Goal: Register for event/course

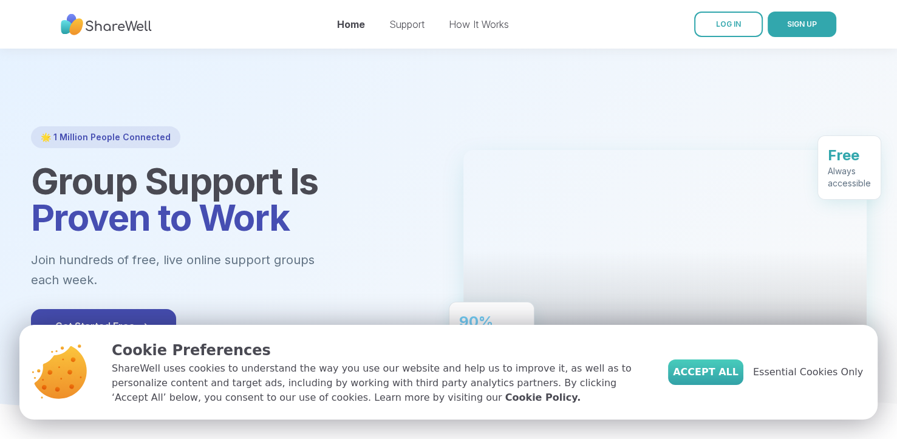
click at [729, 382] on button "Accept All" at bounding box center [705, 372] width 75 height 26
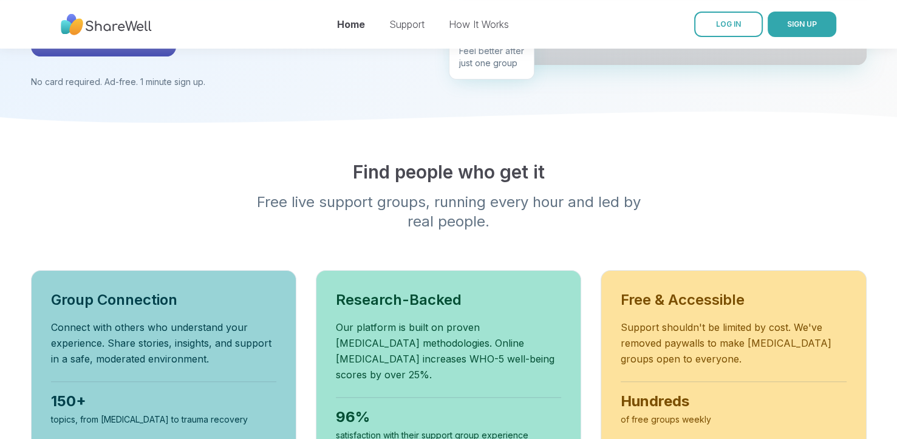
click at [22, 208] on div "Find people who get it Free live support groups, running every hour and led by …" at bounding box center [449, 311] width 874 height 301
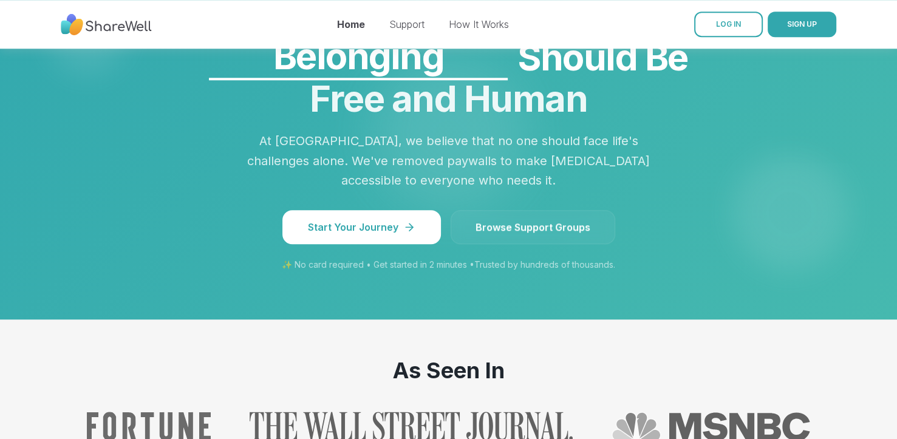
scroll to position [1071, 0]
click at [495, 220] on span "Browse Support Groups" at bounding box center [532, 227] width 115 height 15
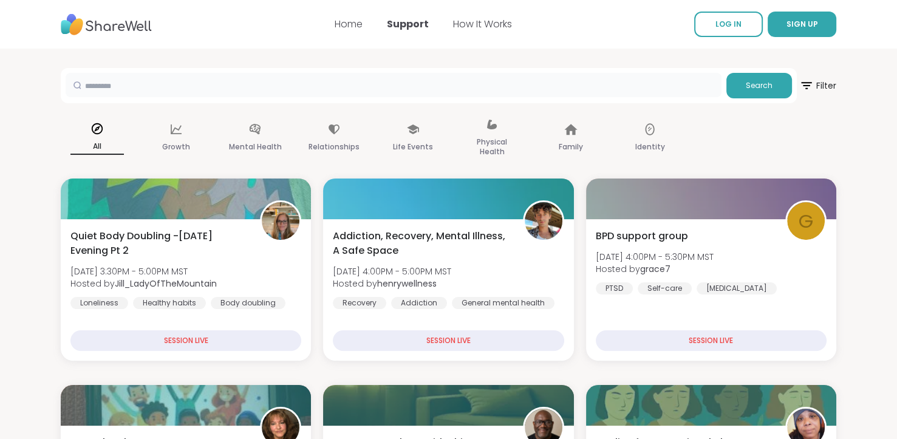
click at [104, 88] on input "text" at bounding box center [394, 85] width 656 height 24
type input "***"
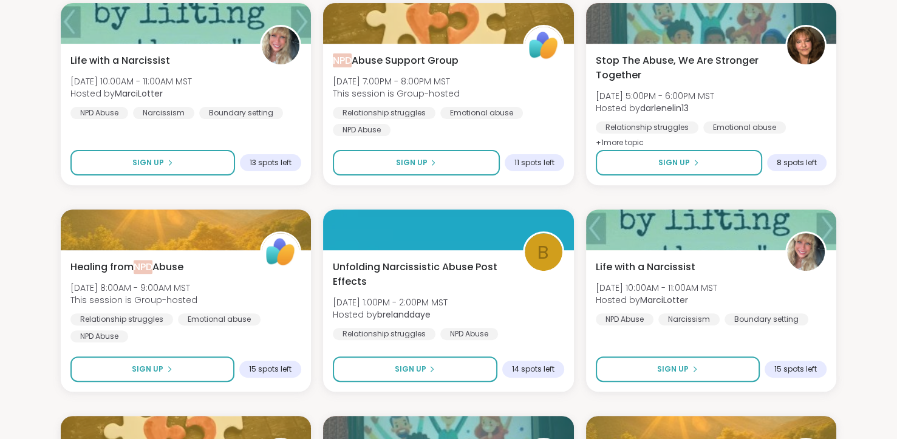
scroll to position [380, 0]
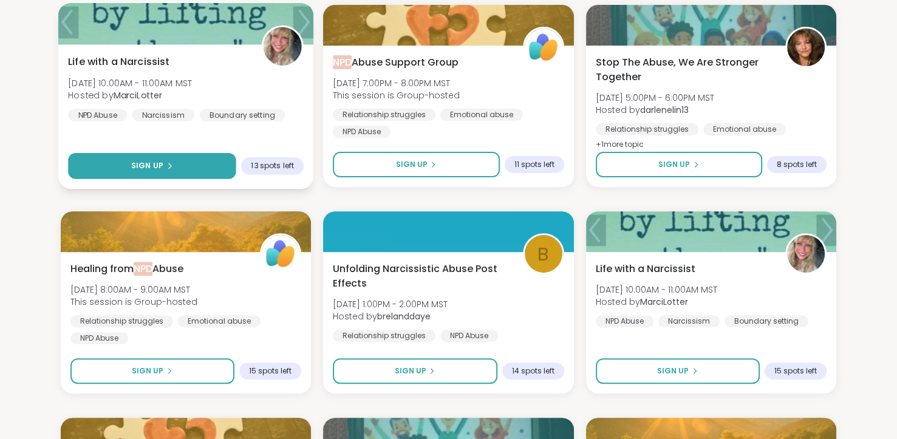
click at [108, 165] on button "Sign Up" at bounding box center [152, 166] width 168 height 26
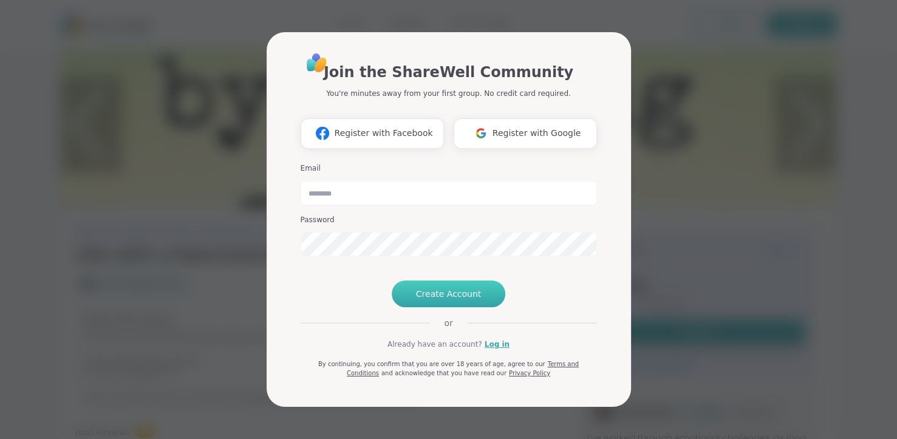
click at [425, 300] on span "Create Account" at bounding box center [449, 294] width 66 height 12
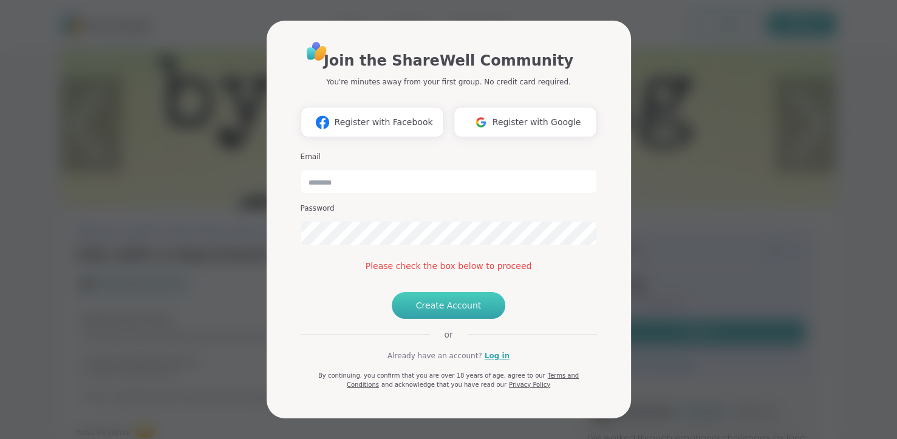
click at [419, 311] on span "Create Account" at bounding box center [449, 305] width 66 height 12
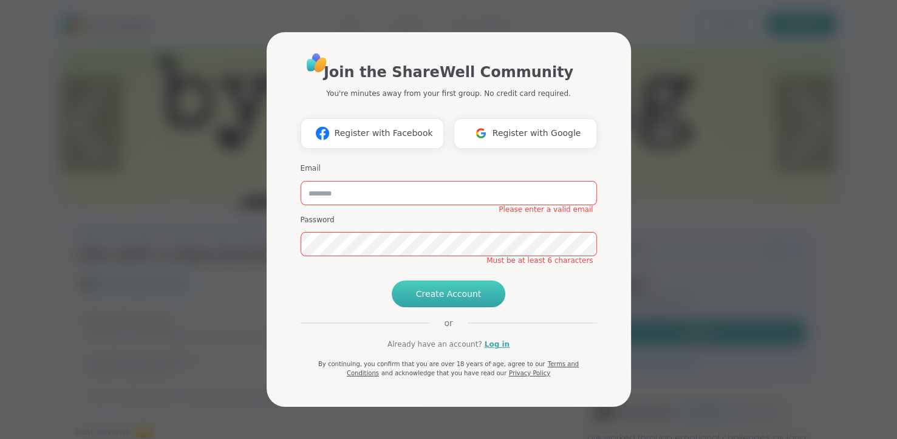
click at [419, 307] on button "Create Account" at bounding box center [449, 294] width 114 height 27
click at [323, 181] on input "email" at bounding box center [449, 193] width 296 height 24
type input "**********"
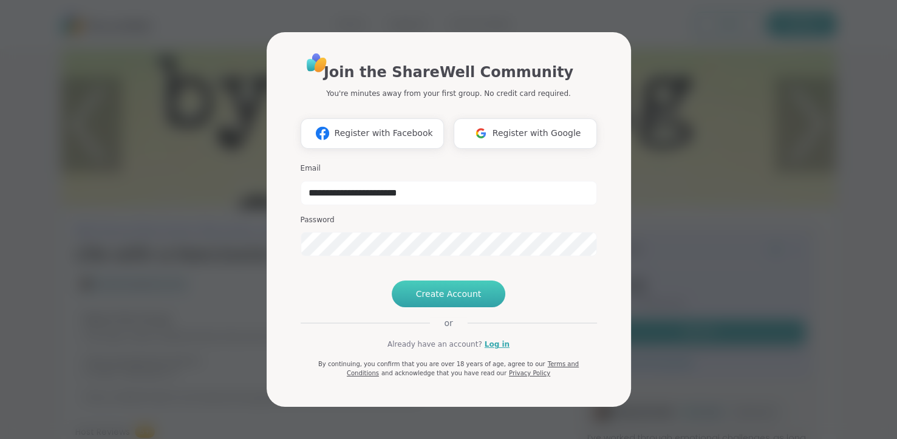
click at [417, 307] on button "Create Account" at bounding box center [449, 294] width 114 height 27
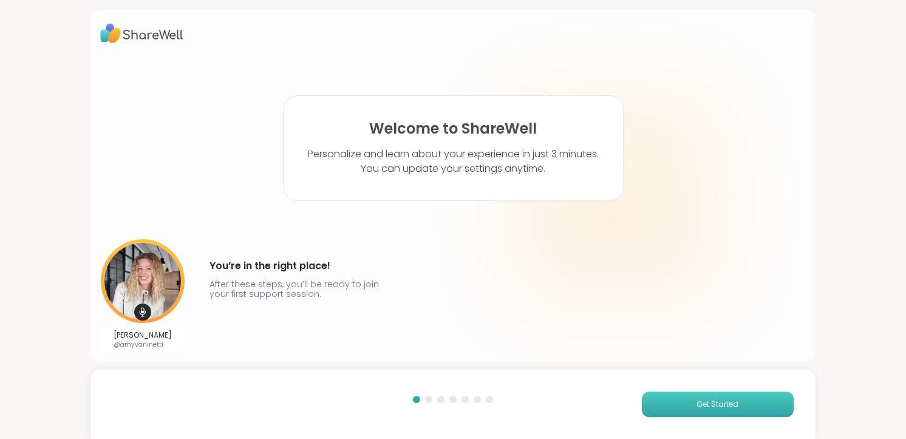
click at [678, 403] on button "Get Started" at bounding box center [718, 405] width 152 height 26
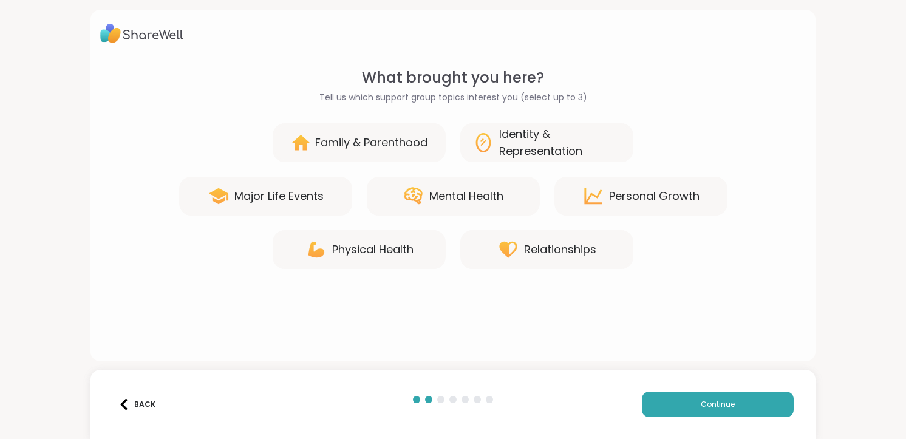
click at [403, 205] on icon at bounding box center [414, 196] width 22 height 22
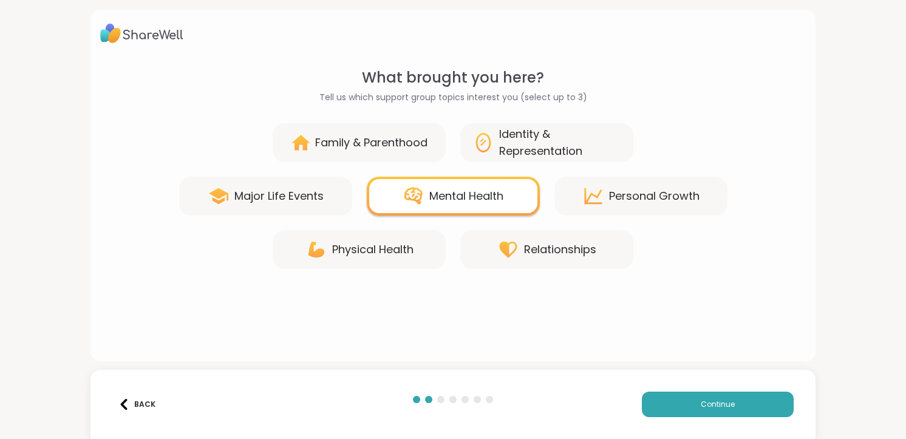
click at [602, 199] on div "Personal Growth" at bounding box center [640, 196] width 173 height 39
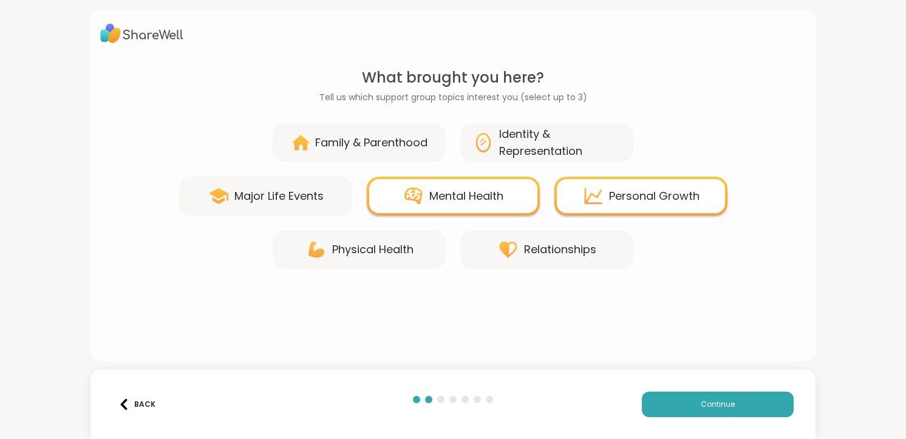
click at [338, 253] on div "Physical Health" at bounding box center [372, 249] width 81 height 17
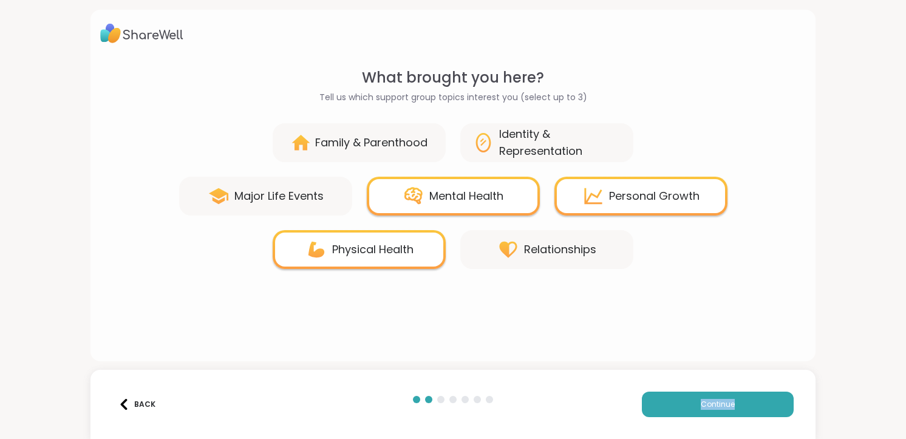
click at [591, 183] on div "Personal Growth" at bounding box center [640, 196] width 173 height 39
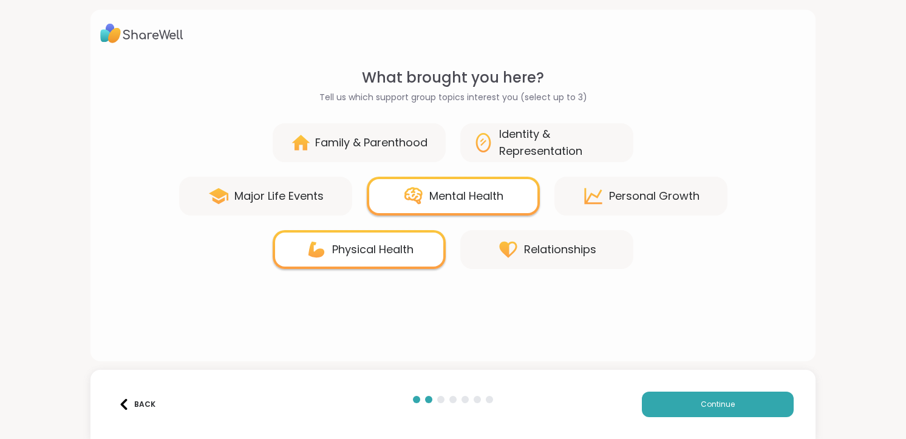
click at [545, 257] on div "Relationships" at bounding box center [560, 249] width 72 height 17
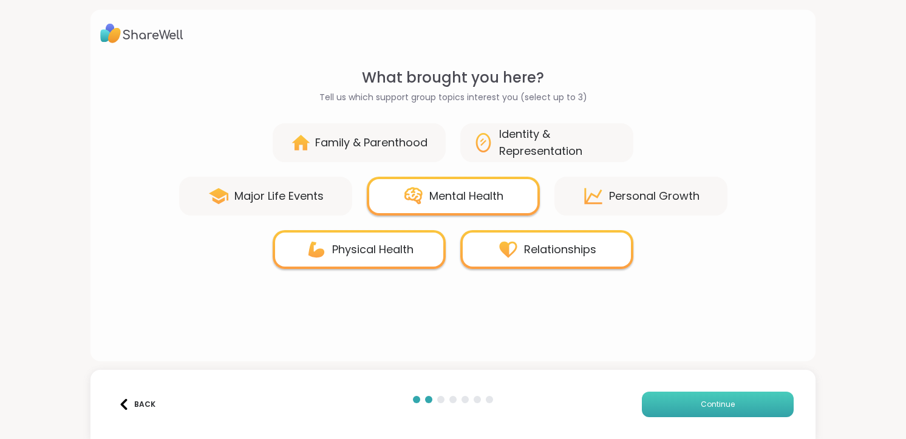
click at [667, 412] on button "Continue" at bounding box center [718, 405] width 152 height 26
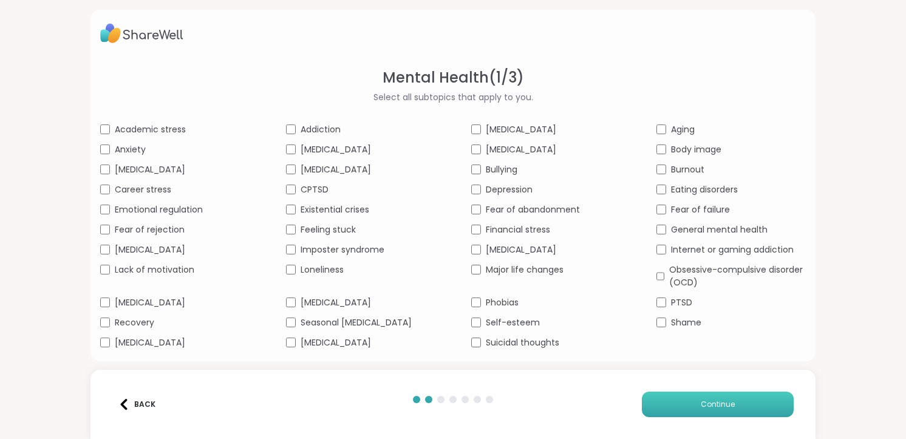
click at [662, 405] on button "Continue" at bounding box center [718, 405] width 152 height 26
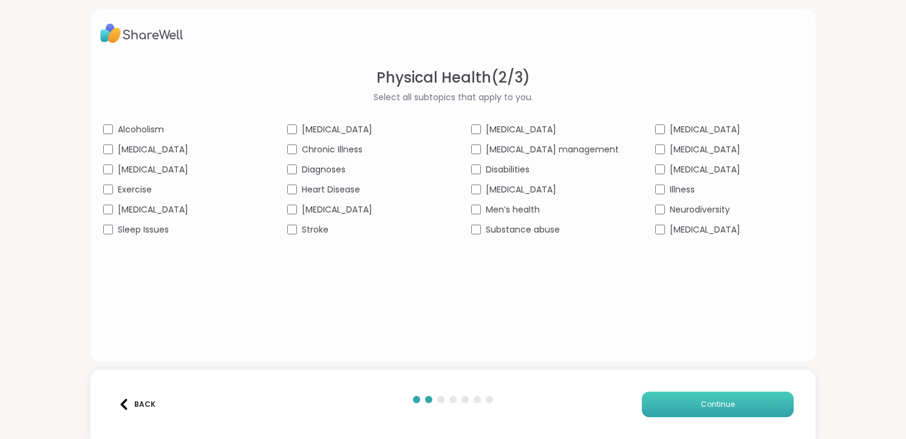
click at [653, 410] on button "Continue" at bounding box center [718, 405] width 152 height 26
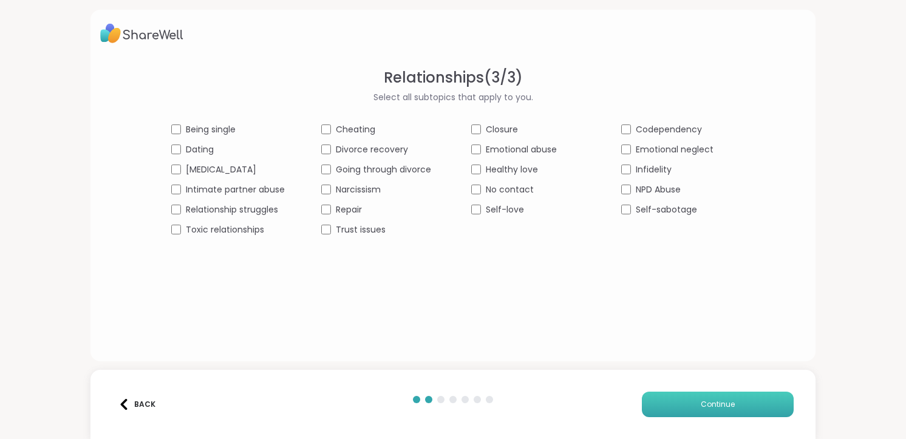
click at [661, 403] on button "Continue" at bounding box center [718, 405] width 152 height 26
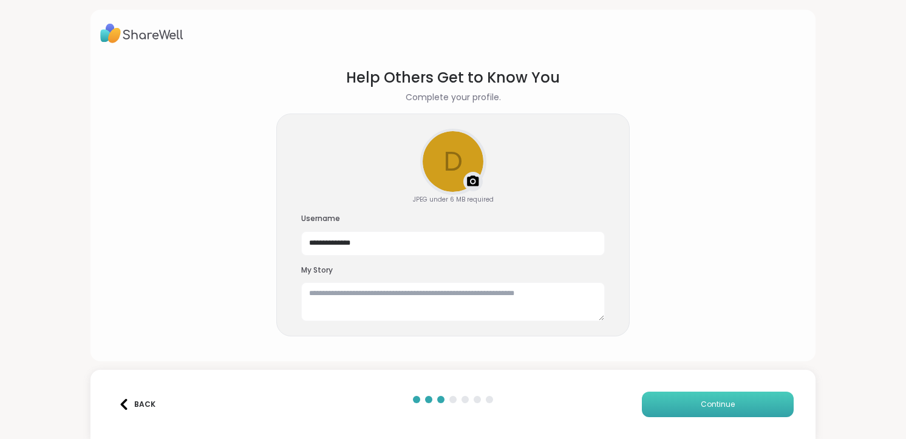
click at [668, 396] on button "Continue" at bounding box center [718, 405] width 152 height 26
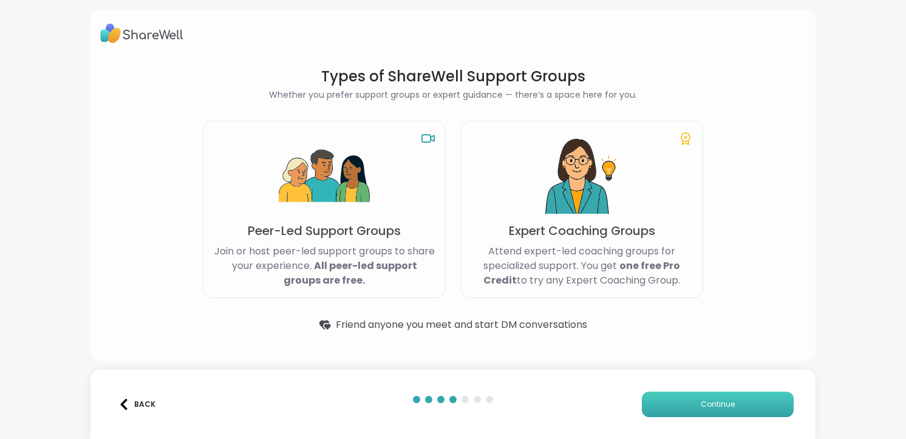
click at [671, 404] on button "Continue" at bounding box center [718, 405] width 152 height 26
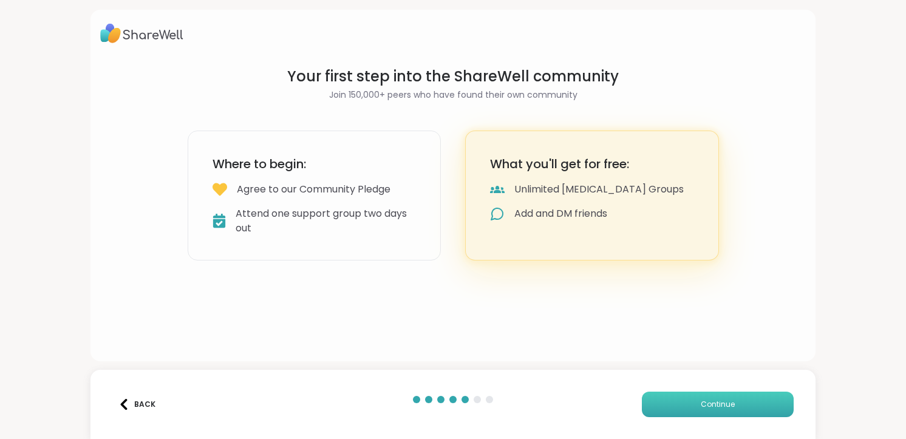
click at [682, 411] on button "Continue" at bounding box center [718, 405] width 152 height 26
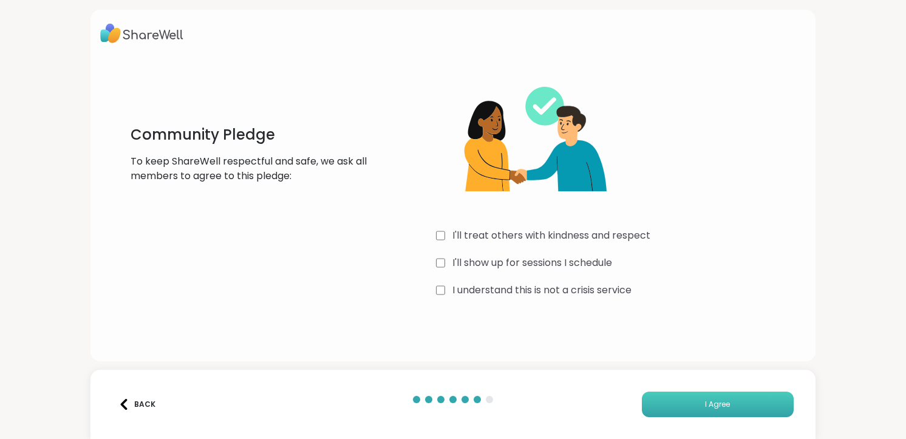
click at [651, 408] on button "I Agree" at bounding box center [718, 405] width 152 height 26
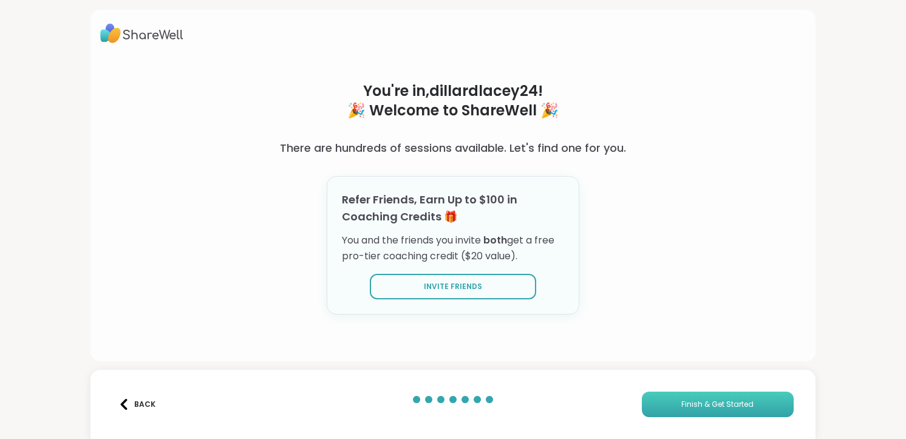
click at [681, 404] on span "Finish & Get Started" at bounding box center [717, 404] width 72 height 11
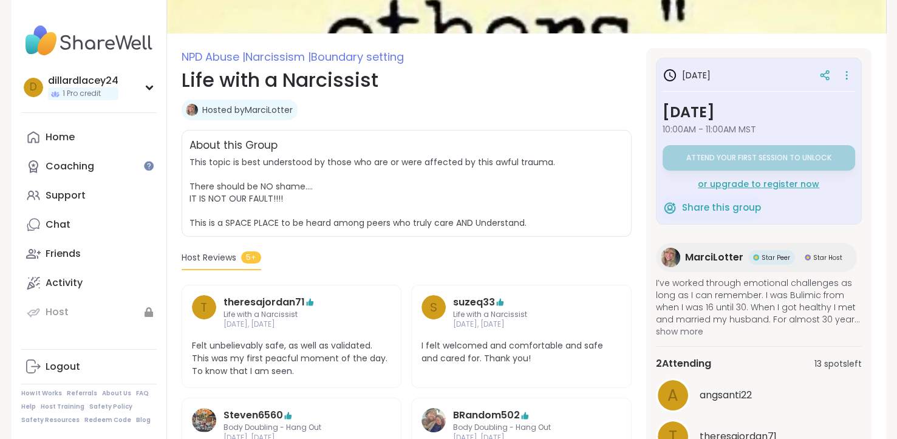
scroll to position [128, 0]
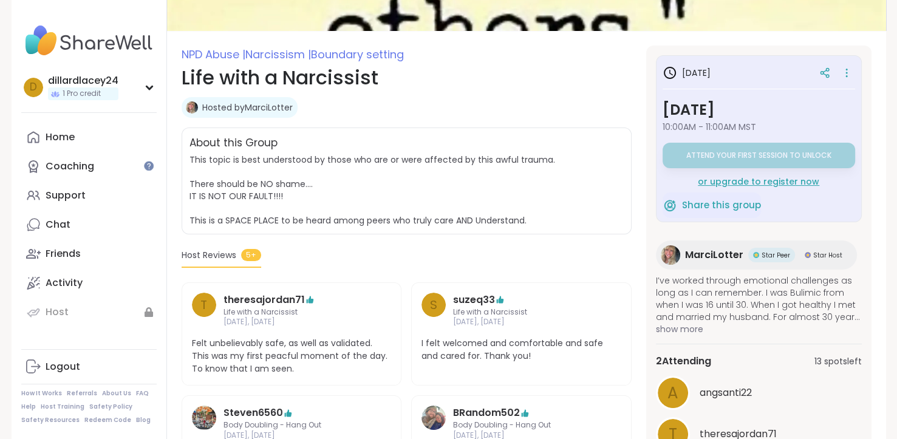
click at [675, 328] on span "show more" at bounding box center [759, 329] width 206 height 12
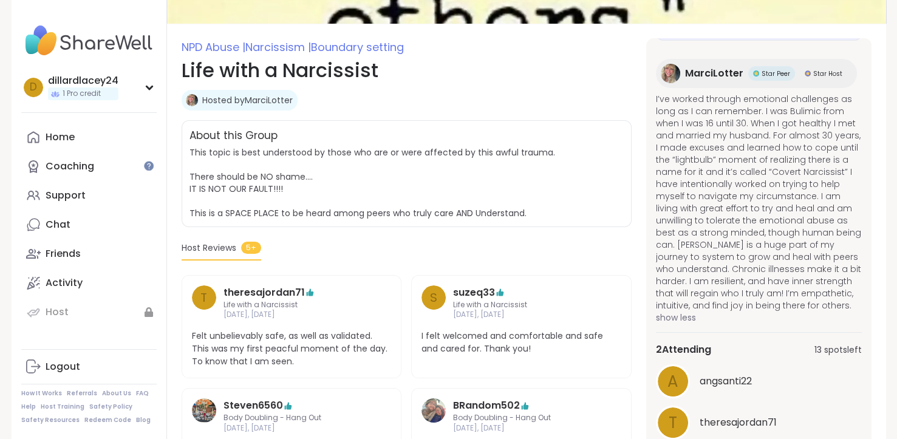
scroll to position [0, 0]
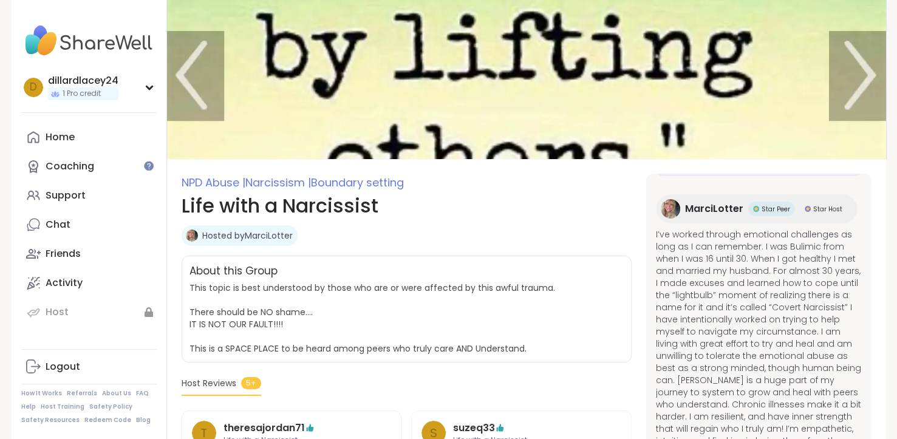
click at [180, 86] on img at bounding box center [526, 79] width 719 height 159
click at [199, 89] on img at bounding box center [526, 79] width 719 height 159
click at [39, 141] on icon at bounding box center [33, 138] width 12 height 12
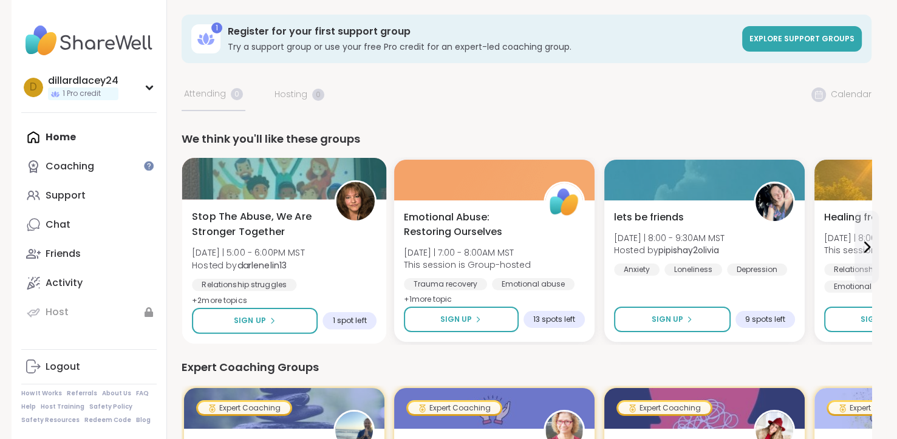
click at [225, 233] on span "Stop The Abuse, We Are Stronger Together" at bounding box center [256, 224] width 129 height 30
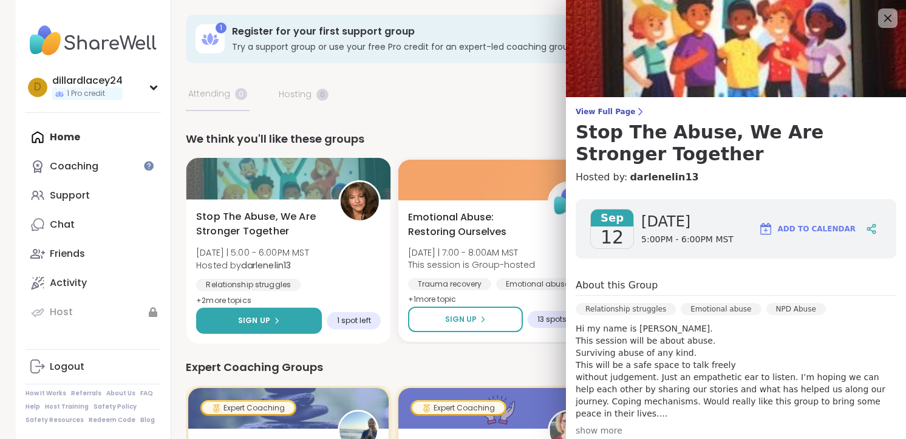
click at [248, 318] on span "Sign Up" at bounding box center [254, 320] width 32 height 11
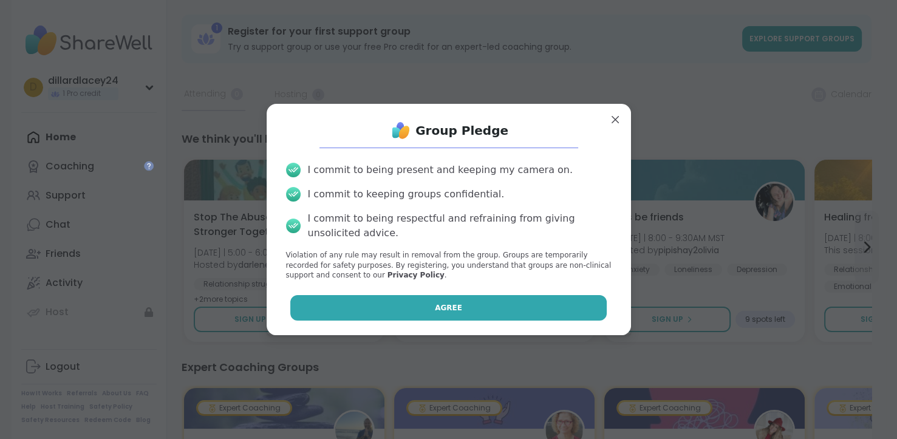
click at [333, 308] on button "Agree" at bounding box center [448, 308] width 316 height 26
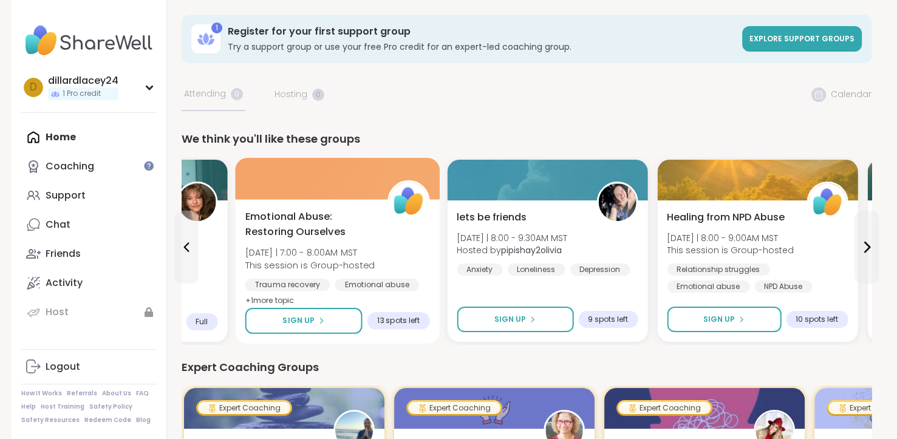
click at [285, 228] on span "Emotional Abuse: Restoring Ourselves" at bounding box center [309, 224] width 129 height 30
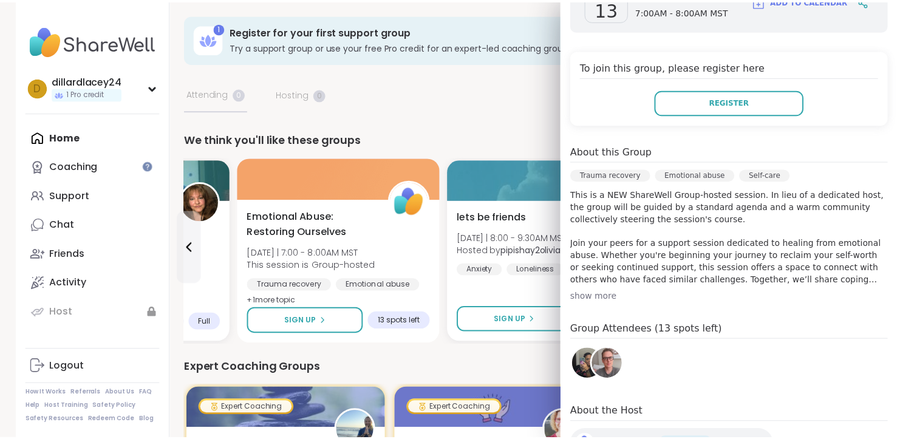
scroll to position [230, 0]
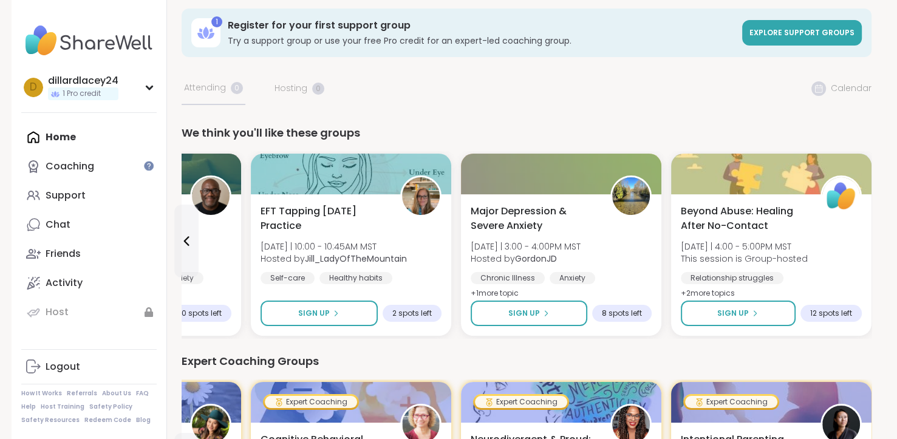
scroll to position [0, 0]
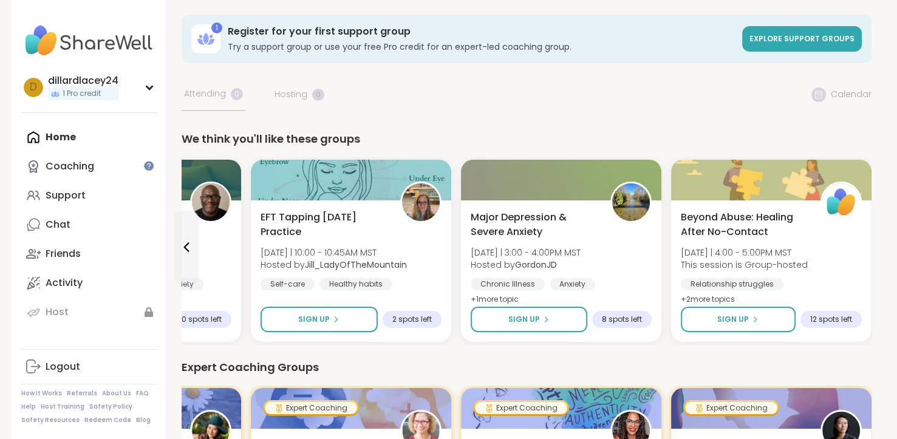
click at [52, 155] on link "Coaching" at bounding box center [88, 166] width 135 height 29
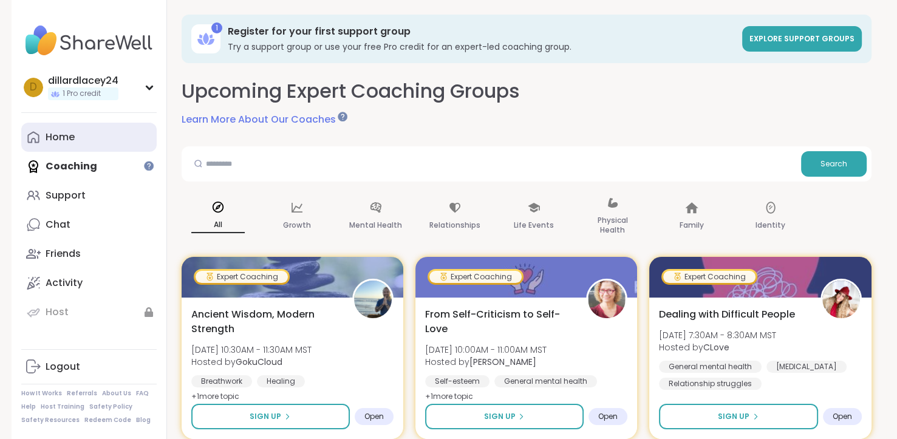
click at [53, 138] on div "Home" at bounding box center [60, 137] width 29 height 13
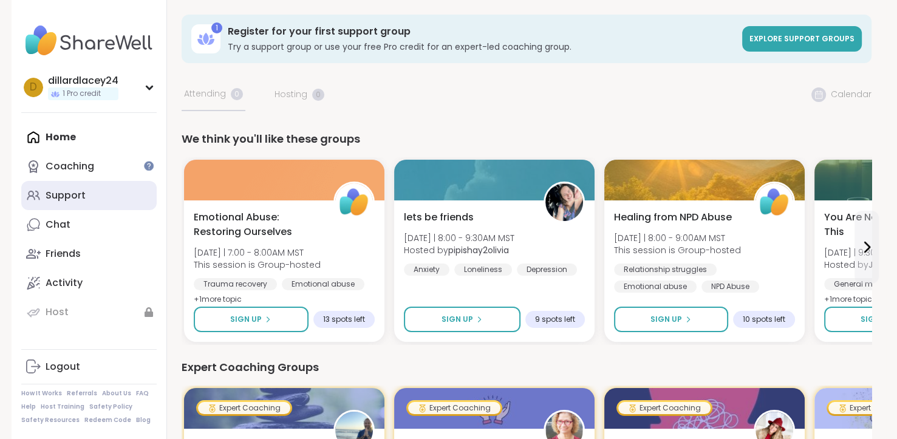
click at [60, 203] on link "Support" at bounding box center [88, 195] width 135 height 29
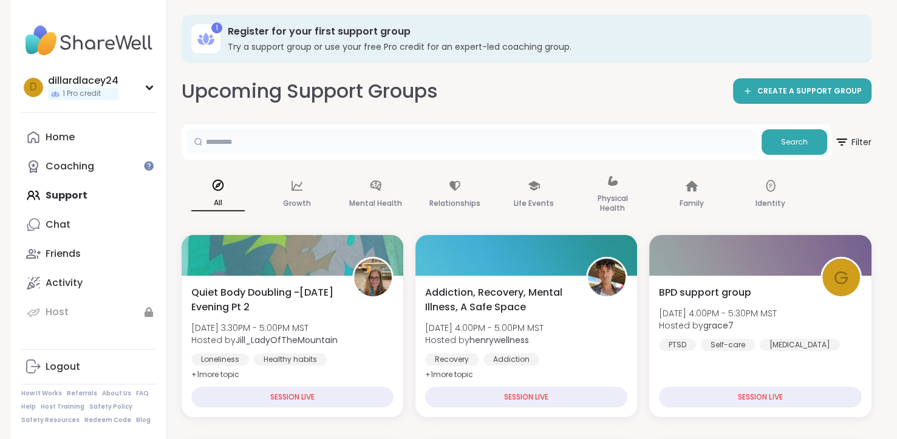
click at [231, 148] on input "text" at bounding box center [471, 141] width 570 height 24
click at [778, 143] on button "Search" at bounding box center [794, 142] width 66 height 26
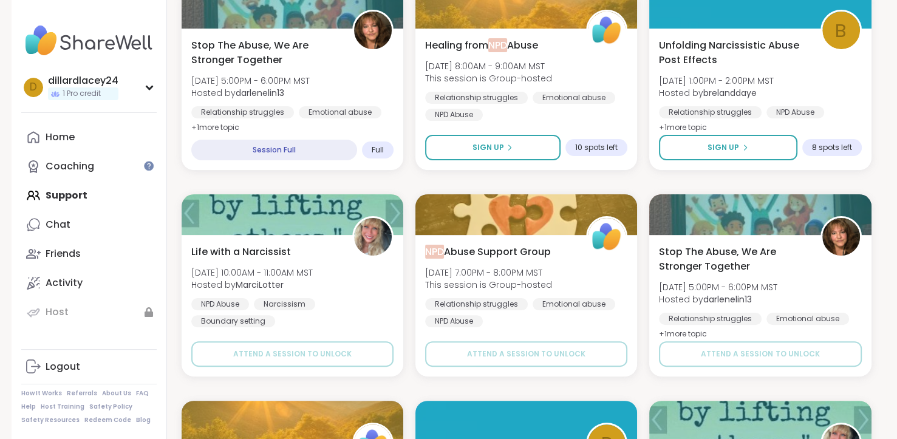
scroll to position [247, 0]
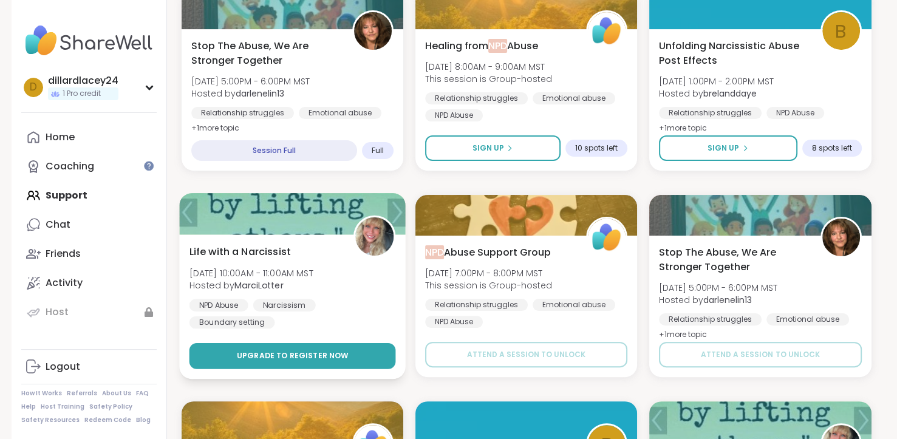
click at [215, 362] on button "Upgrade to register now" at bounding box center [292, 356] width 206 height 26
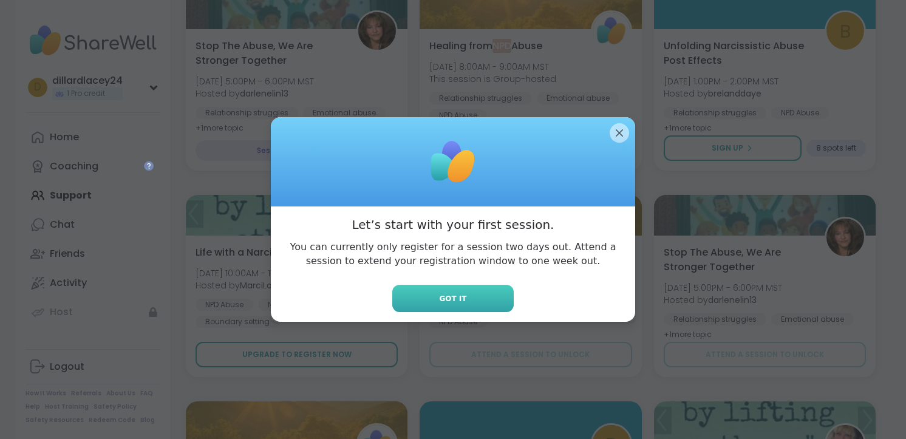
click at [426, 306] on button "Got it" at bounding box center [452, 298] width 121 height 27
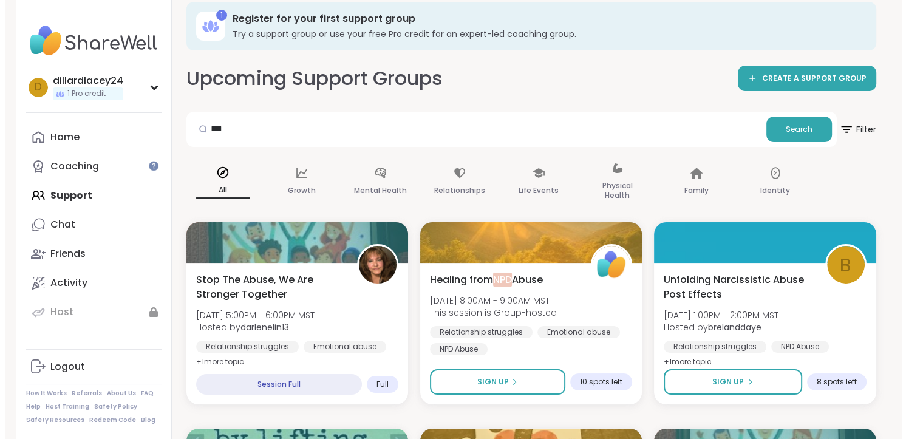
scroll to position [0, 0]
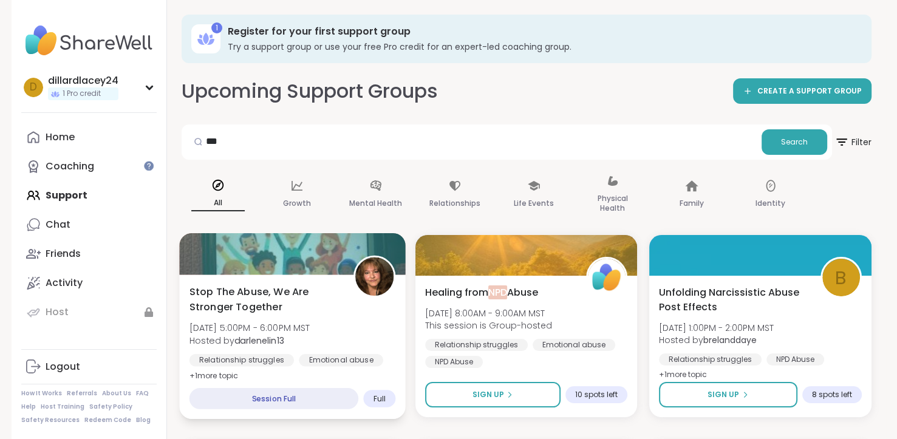
click at [230, 404] on div "Session Full" at bounding box center [273, 398] width 169 height 21
click at [243, 401] on div "SESSION LIVE" at bounding box center [273, 398] width 169 height 21
click at [220, 304] on span "Stop The Abuse, We Are Stronger Together" at bounding box center [264, 299] width 151 height 30
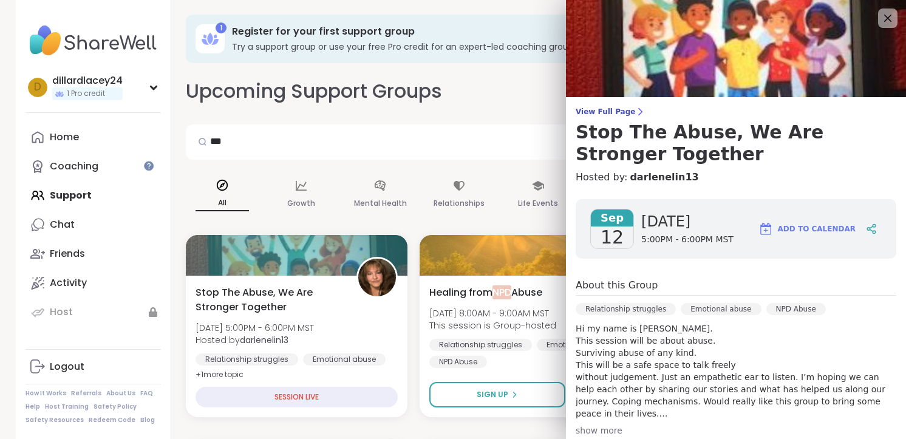
click at [845, 42] on img at bounding box center [736, 48] width 340 height 97
click at [884, 18] on icon at bounding box center [888, 19] width 8 height 8
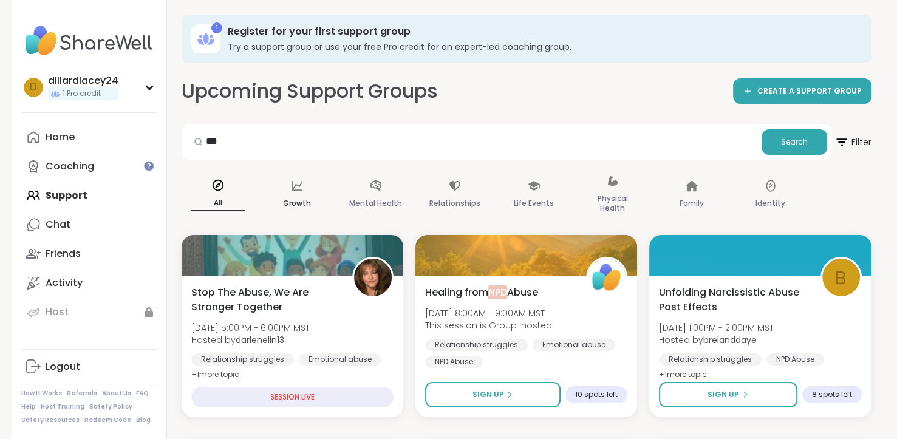
click at [290, 196] on p "Growth" at bounding box center [297, 203] width 28 height 15
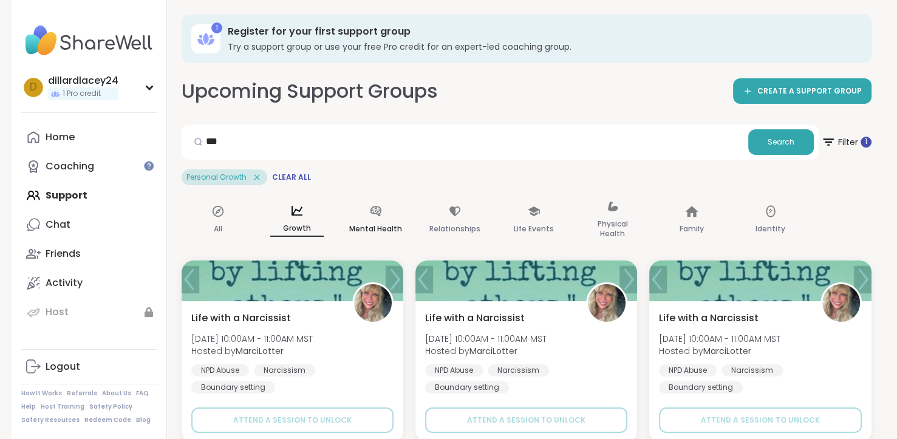
click at [381, 228] on p "Mental Health" at bounding box center [375, 229] width 53 height 15
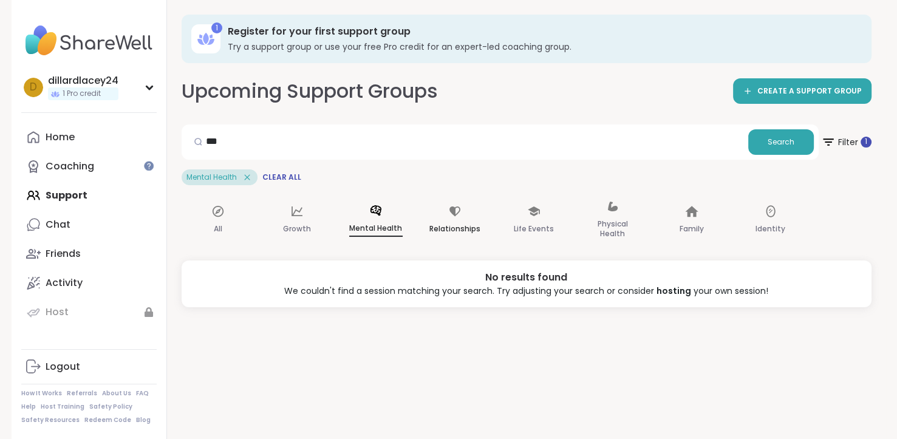
click at [451, 223] on p "Relationships" at bounding box center [454, 229] width 51 height 15
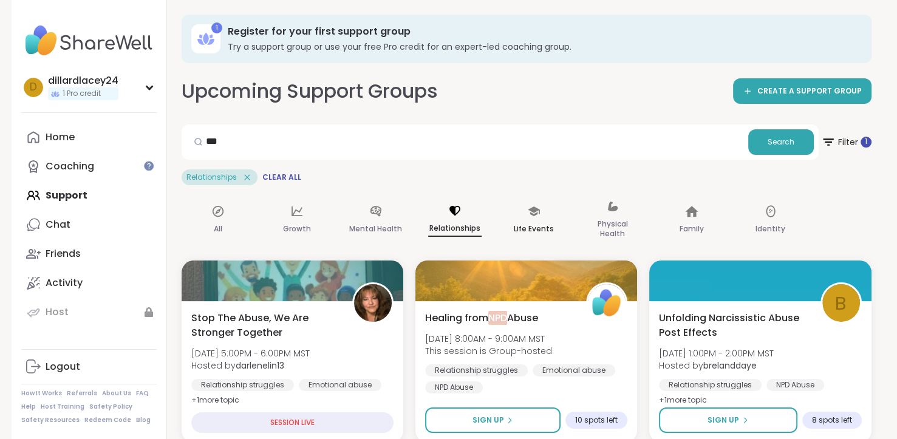
click at [529, 225] on p "Life Events" at bounding box center [534, 229] width 40 height 15
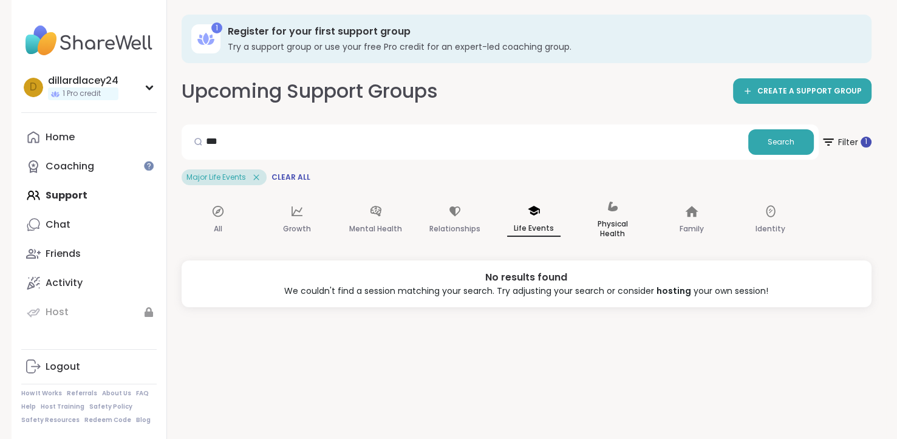
click at [610, 233] on p "Physical Health" at bounding box center [612, 229] width 53 height 24
click at [691, 219] on div "Family" at bounding box center [691, 221] width 73 height 62
click at [764, 214] on icon at bounding box center [770, 211] width 13 height 13
click at [255, 138] on input "***" at bounding box center [464, 141] width 557 height 24
type input "*"
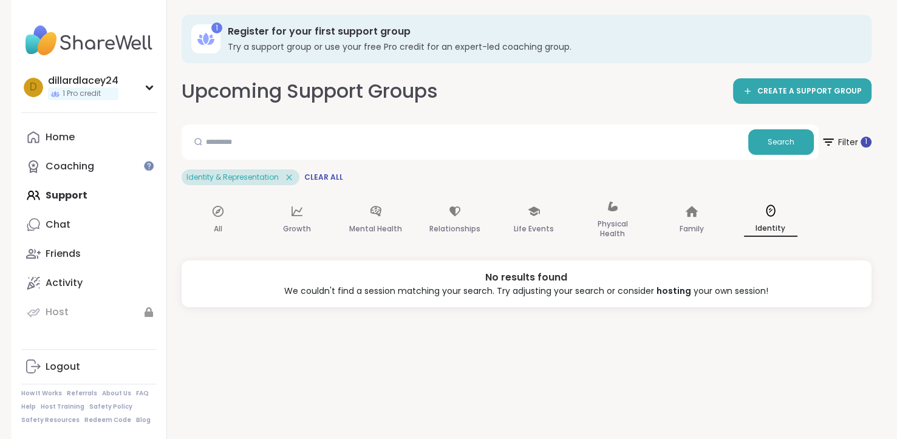
click at [288, 177] on icon at bounding box center [288, 176] width 5 height 5
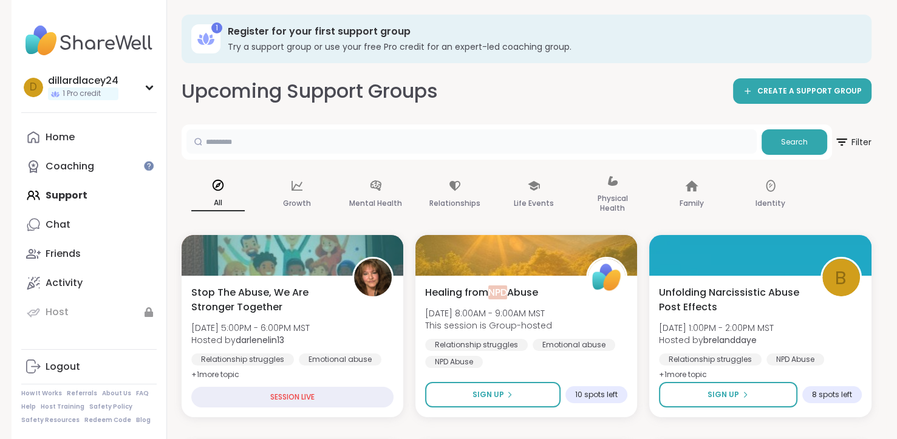
click at [216, 148] on input "text" at bounding box center [471, 141] width 570 height 24
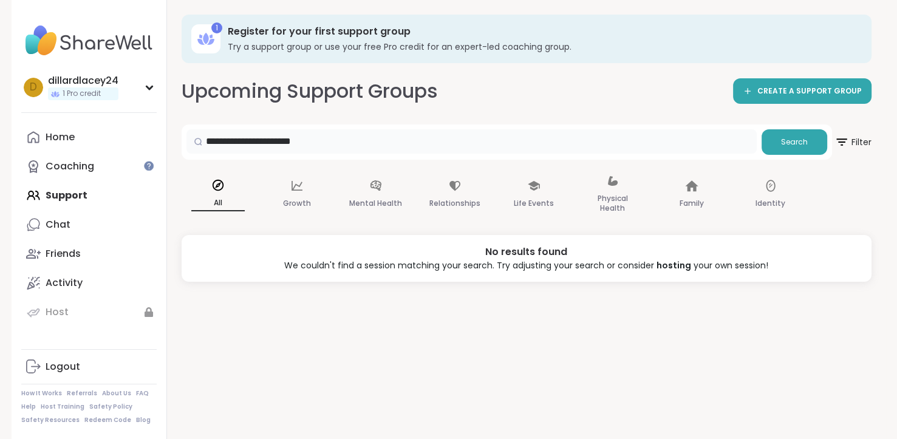
click at [339, 141] on input "**********" at bounding box center [471, 141] width 570 height 24
type input "*"
type input "******"
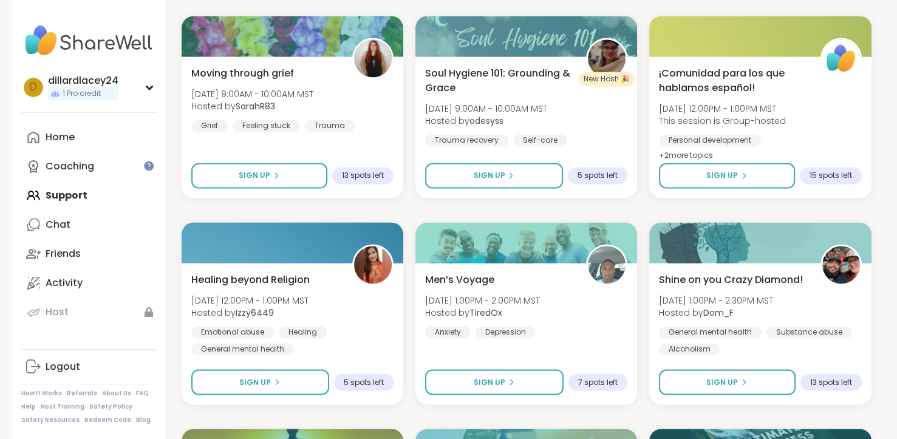
scroll to position [2298, 0]
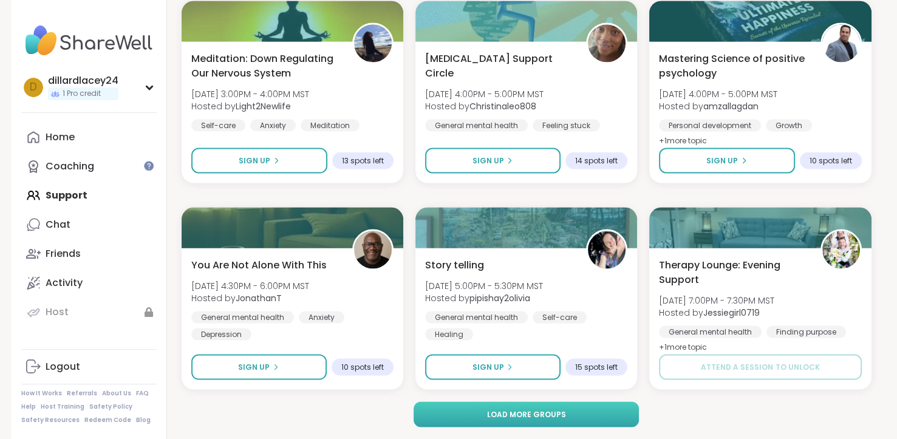
click at [512, 411] on span "Load more groups" at bounding box center [525, 414] width 79 height 11
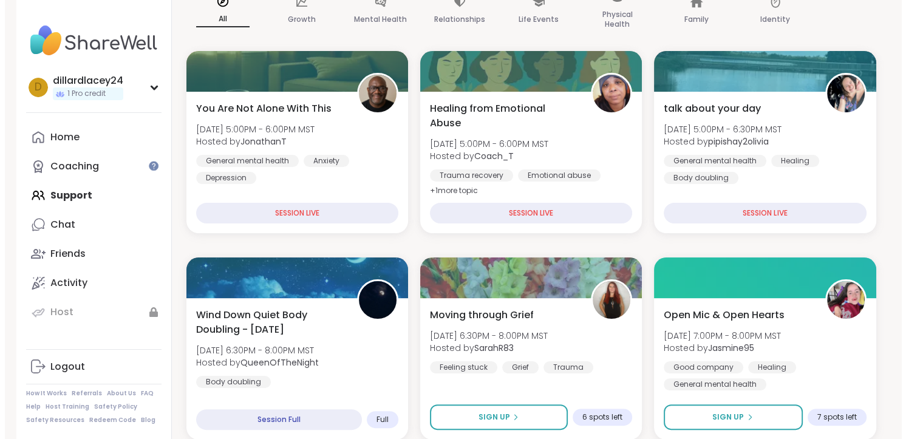
scroll to position [0, 0]
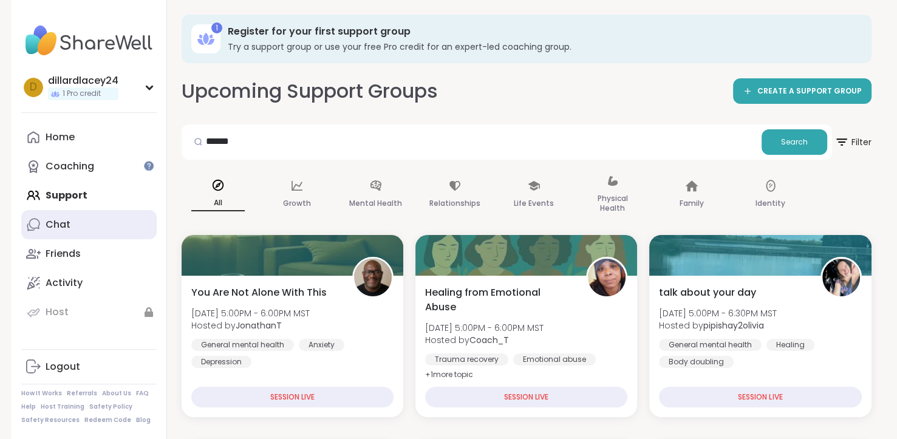
click at [83, 235] on link "Chat" at bounding box center [88, 224] width 135 height 29
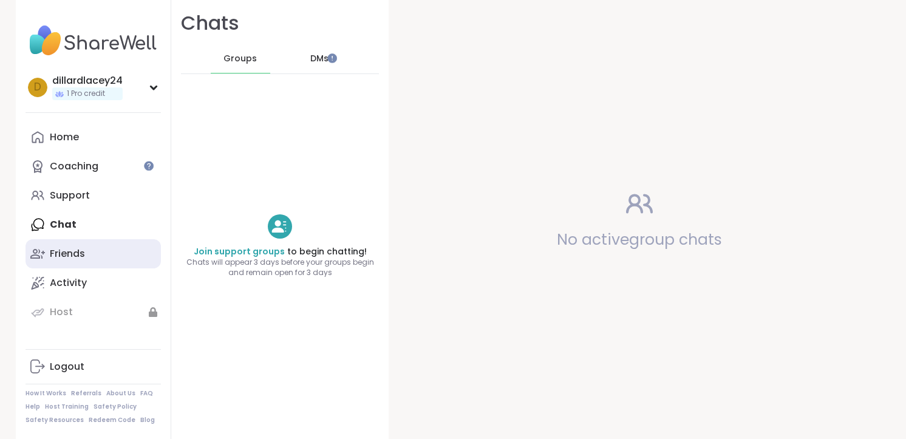
click at [63, 254] on div "Friends" at bounding box center [67, 253] width 35 height 13
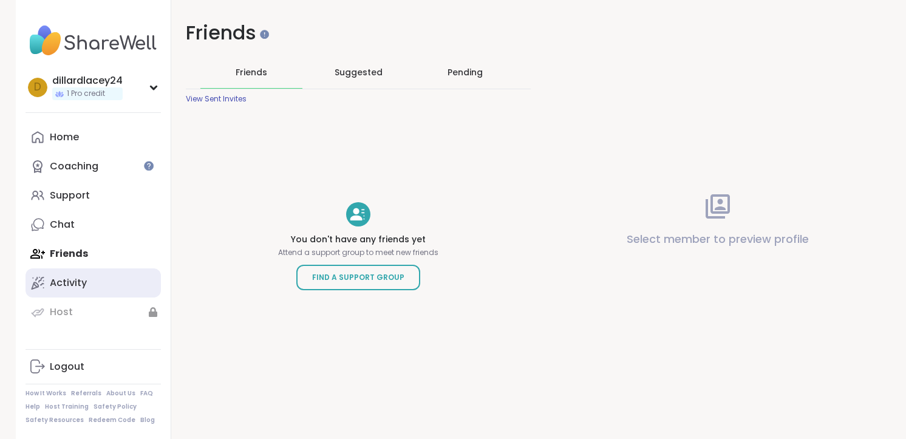
click at [56, 287] on div "Activity" at bounding box center [68, 282] width 37 height 13
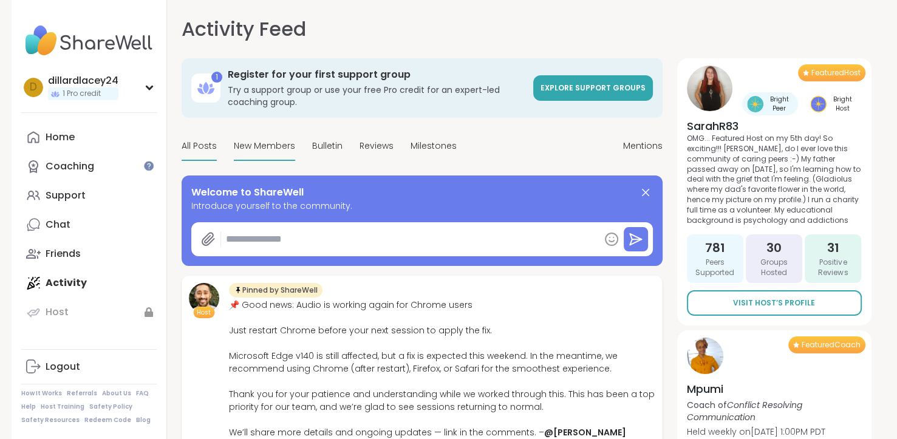
click at [247, 149] on span "New Members" at bounding box center [264, 146] width 61 height 13
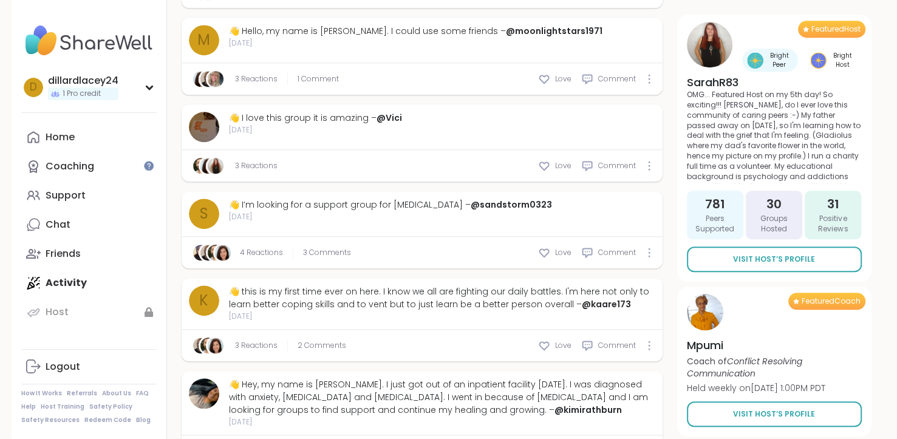
scroll to position [921, 0]
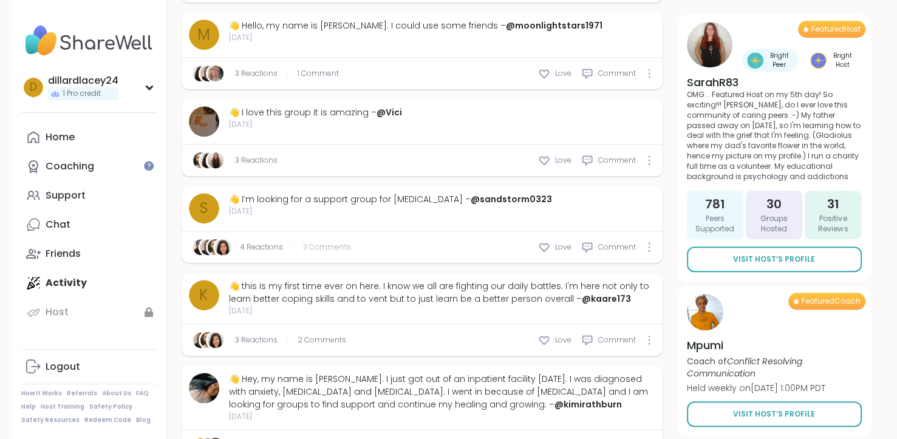
click at [312, 242] on span "3 Comments" at bounding box center [327, 247] width 48 height 11
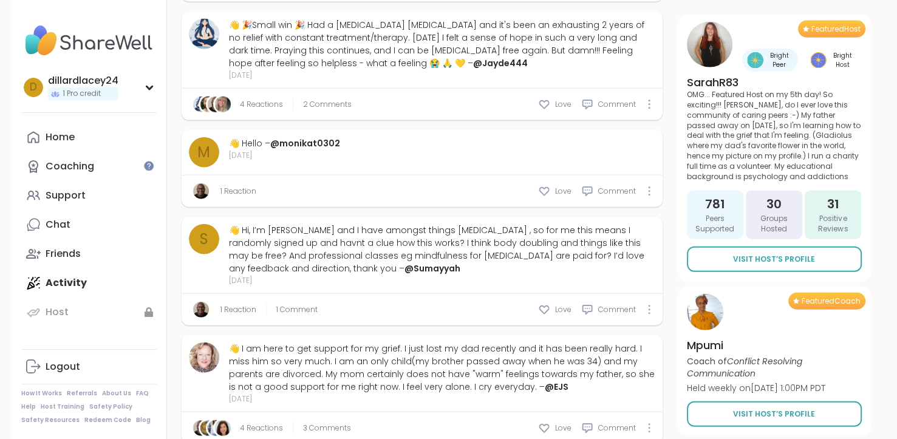
scroll to position [2788, 0]
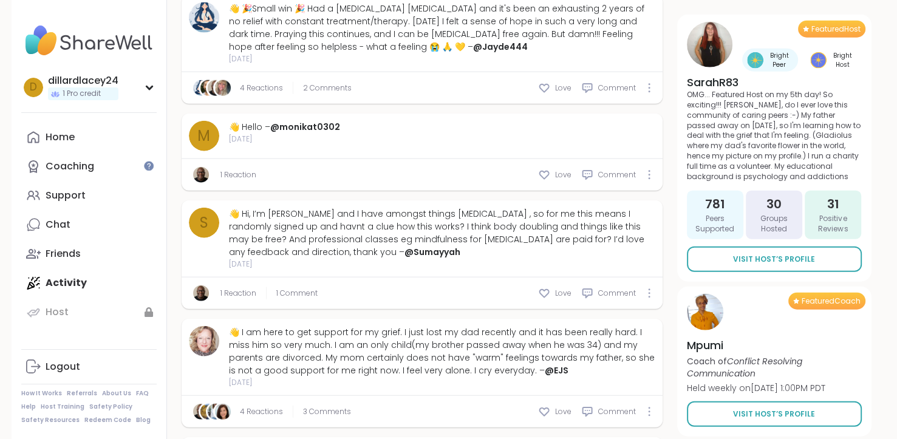
type textarea "*"
